Goal: Information Seeking & Learning: Learn about a topic

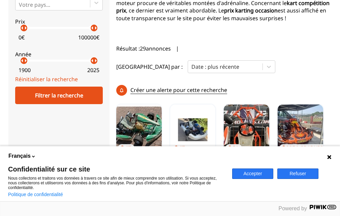
scroll to position [238, 0]
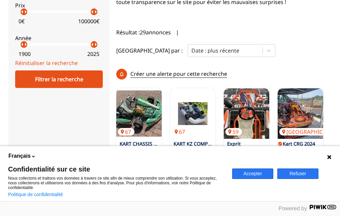
click at [329, 156] on icon at bounding box center [330, 157] width 4 height 4
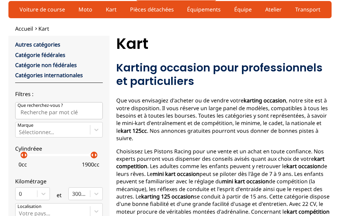
scroll to position [0, 0]
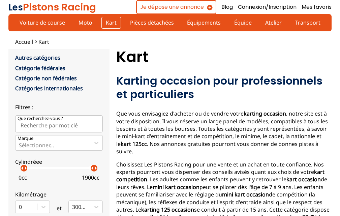
click at [112, 23] on link "Kart" at bounding box center [112, 22] width 20 height 11
click at [107, 26] on link "Kart" at bounding box center [112, 22] width 20 height 11
click at [109, 24] on link "Kart" at bounding box center [112, 22] width 20 height 11
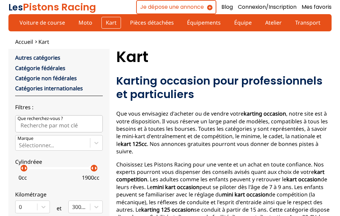
click at [109, 24] on link "Kart" at bounding box center [112, 22] width 20 height 11
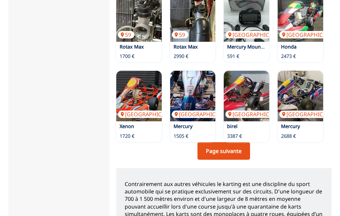
scroll to position [582, 0]
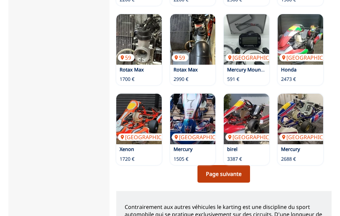
click at [237, 165] on link "Page suivante" at bounding box center [224, 174] width 53 height 18
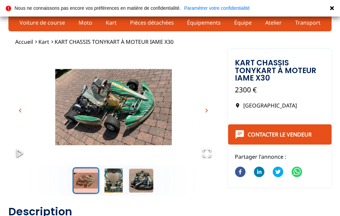
click at [205, 109] on span "chevron_right" at bounding box center [207, 111] width 8 height 8
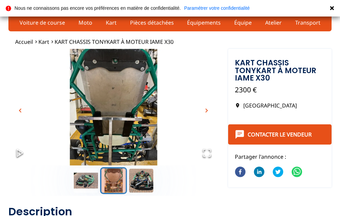
click at [207, 110] on span "chevron_right" at bounding box center [207, 111] width 8 height 8
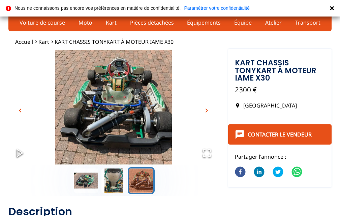
click at [207, 110] on span "chevron_right" at bounding box center [207, 111] width 8 height 8
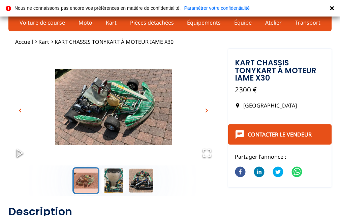
click at [207, 110] on span "chevron_right" at bounding box center [207, 111] width 8 height 8
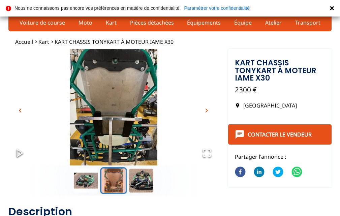
click at [207, 110] on span "chevron_right" at bounding box center [207, 111] width 8 height 8
